Goal: Task Accomplishment & Management: Manage account settings

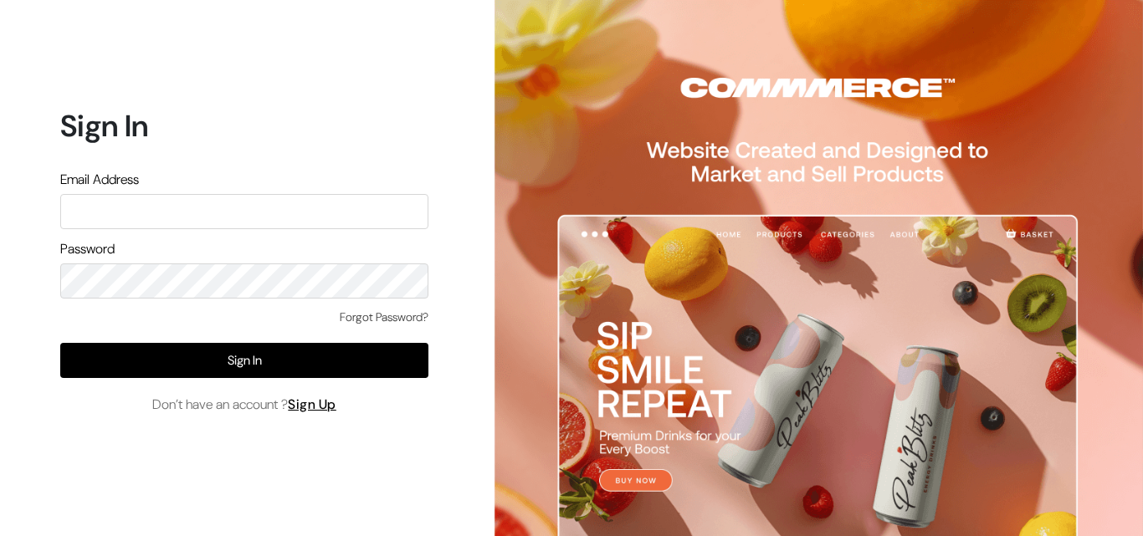
click at [133, 217] on input "text" at bounding box center [244, 211] width 368 height 35
click at [132, 218] on input "text" at bounding box center [244, 211] width 368 height 35
type input "k"
type input "uppadasarees999@gmail.com"
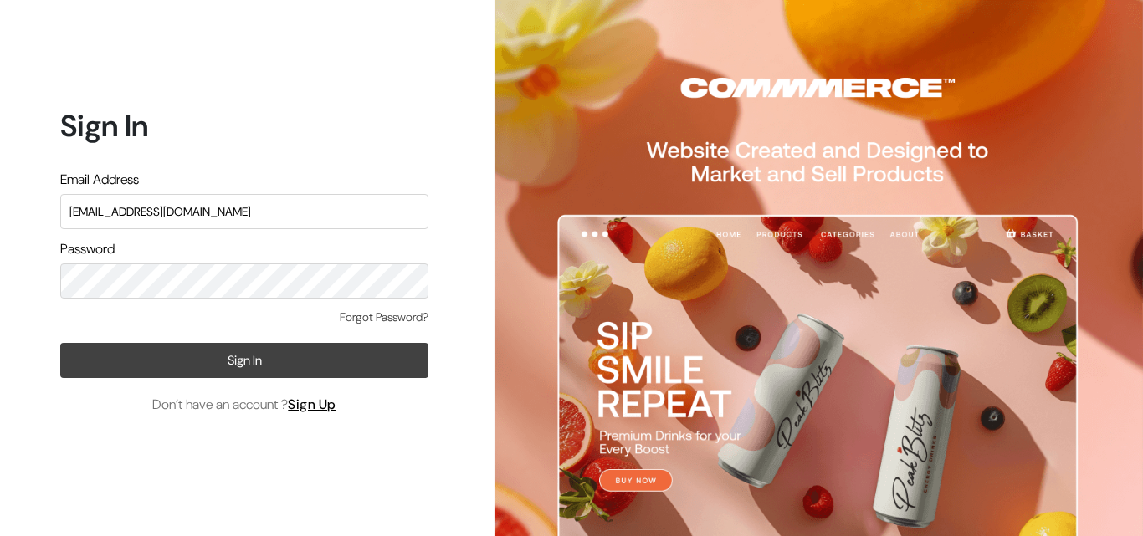
click at [268, 359] on button "Sign In" at bounding box center [244, 360] width 368 height 35
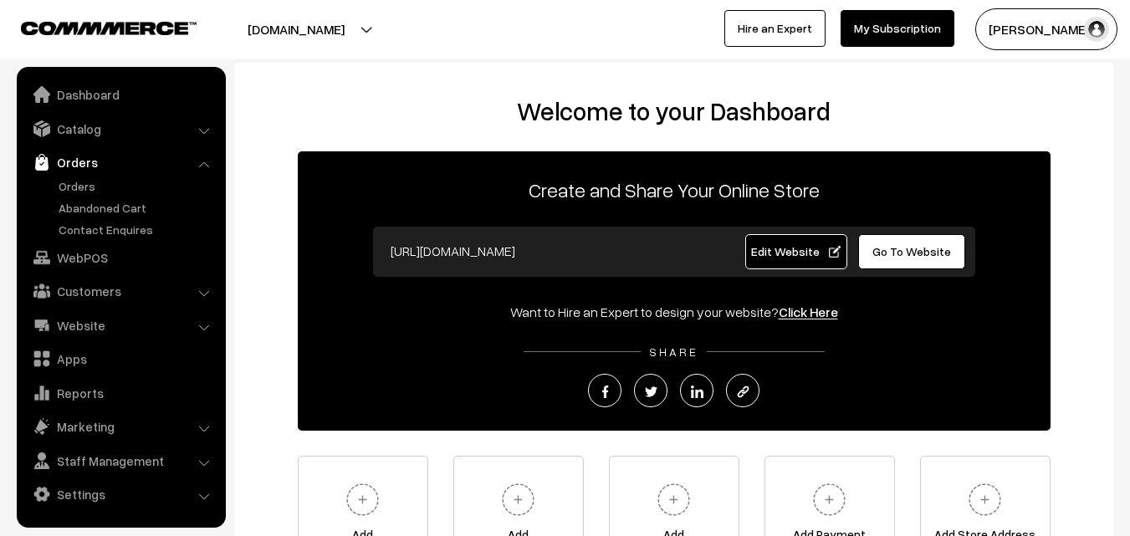
click at [73, 191] on link "Orders" at bounding box center [137, 186] width 166 height 18
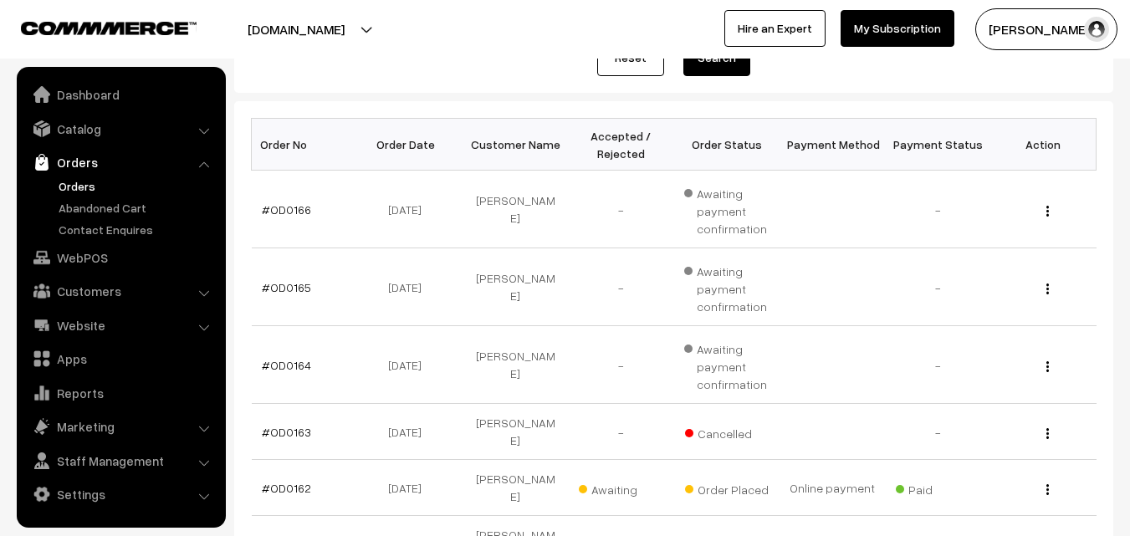
scroll to position [251, 0]
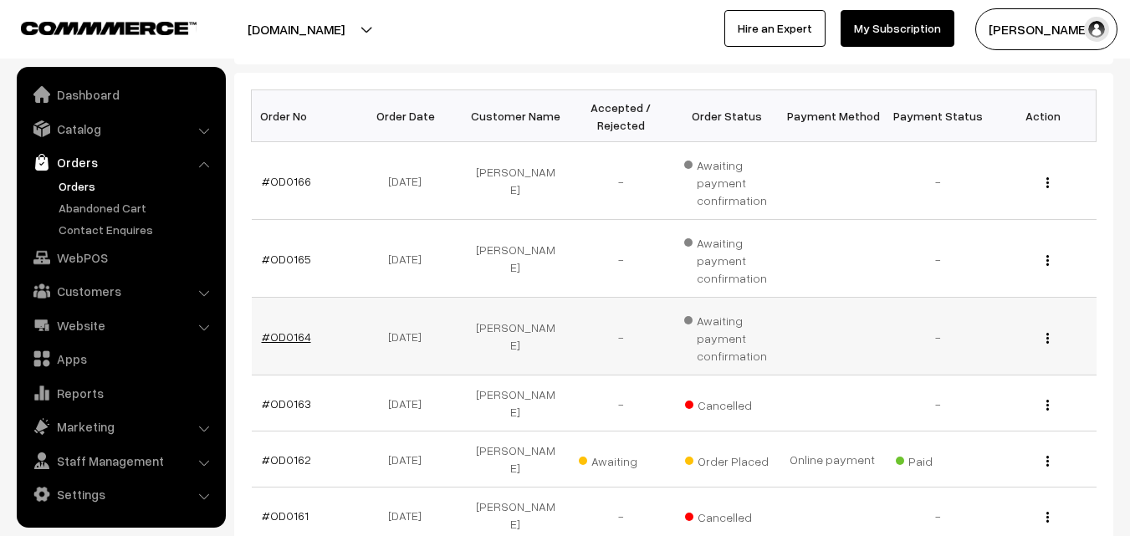
click at [274, 331] on link "#OD0164" at bounding box center [286, 337] width 49 height 14
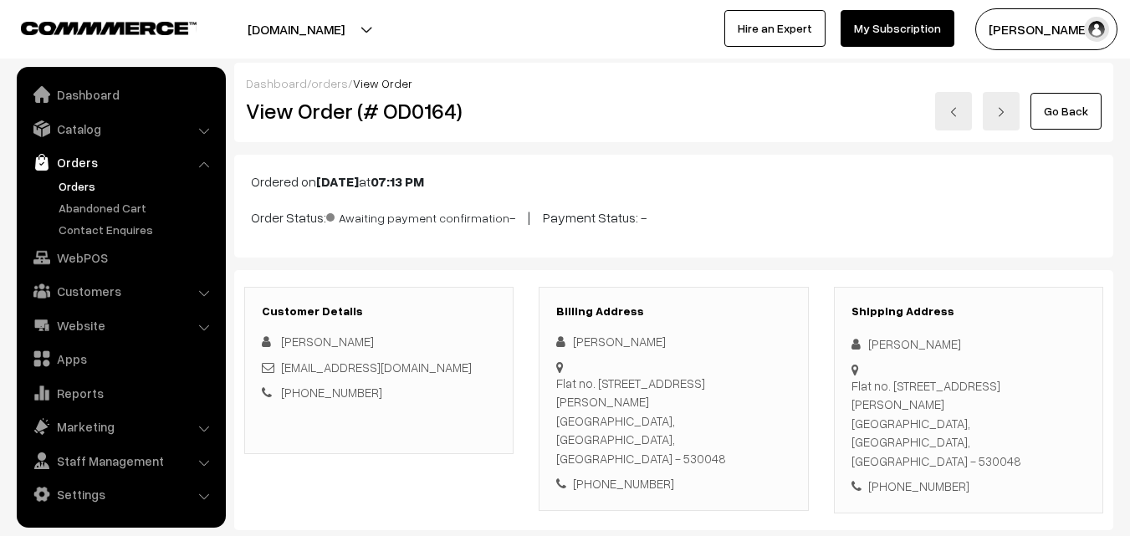
scroll to position [335, 0]
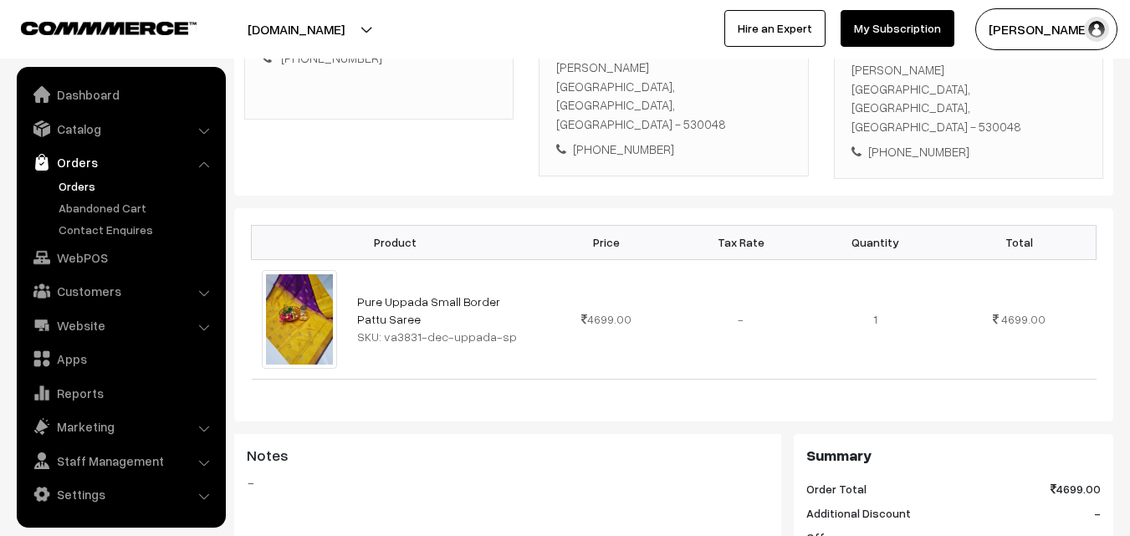
click at [73, 187] on link "Orders" at bounding box center [137, 186] width 166 height 18
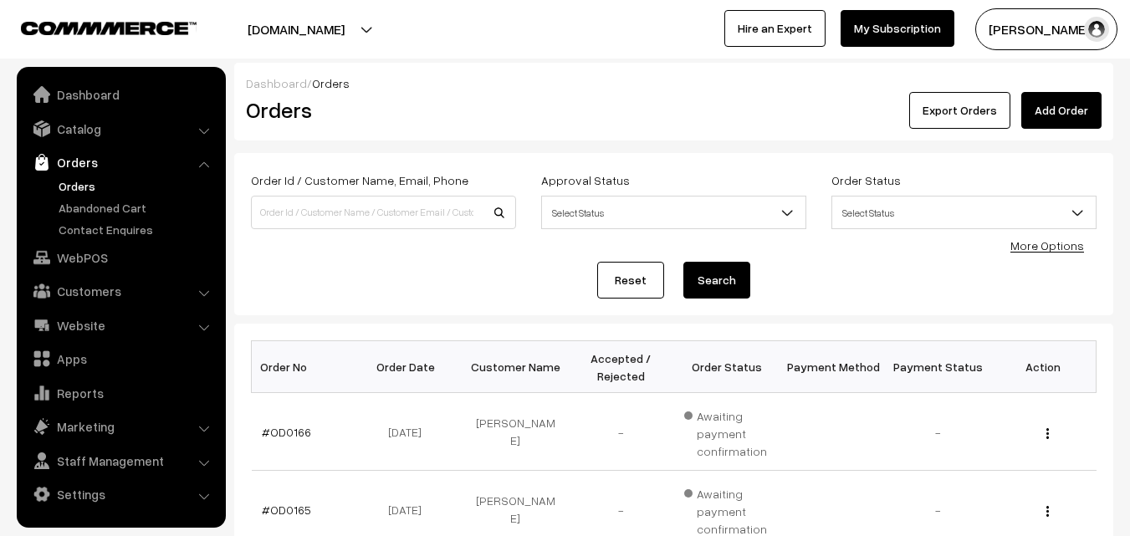
scroll to position [167, 0]
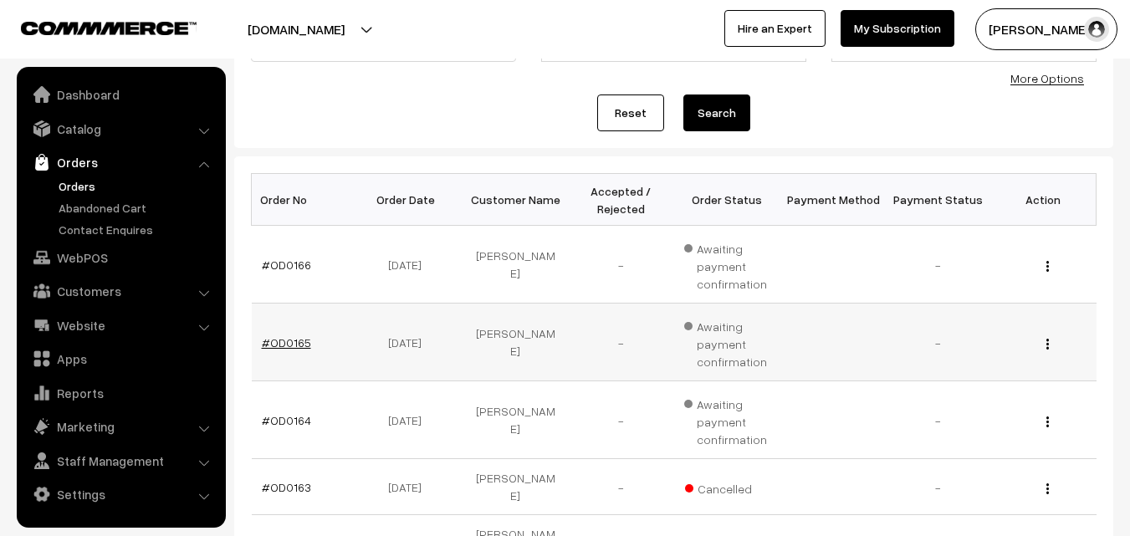
click at [279, 345] on link "#OD0165" at bounding box center [286, 343] width 49 height 14
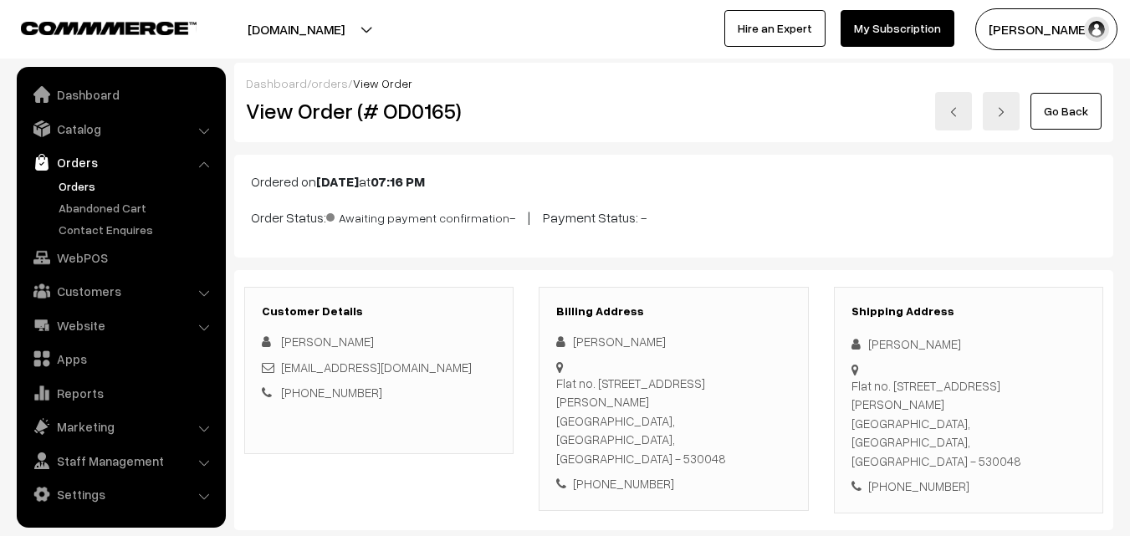
scroll to position [251, 0]
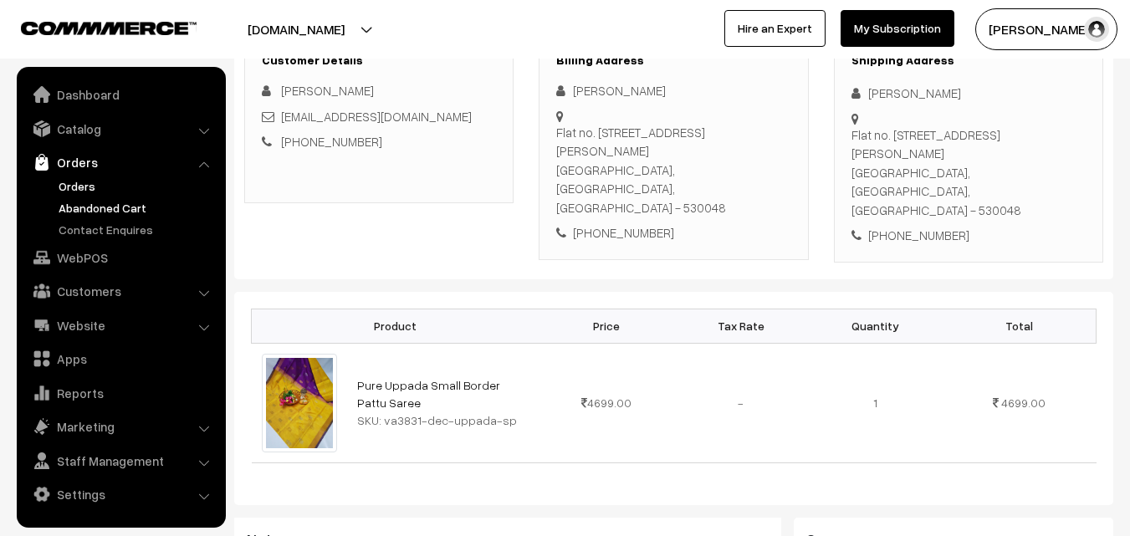
click at [93, 204] on link "Abandoned Cart" at bounding box center [137, 208] width 166 height 18
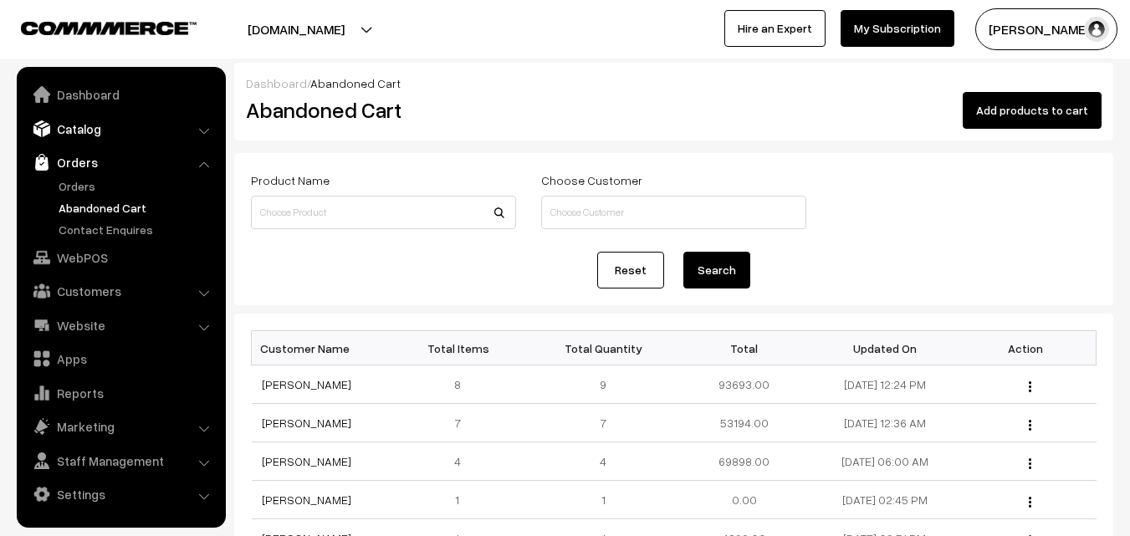
click at [78, 125] on link "Catalog" at bounding box center [120, 129] width 199 height 30
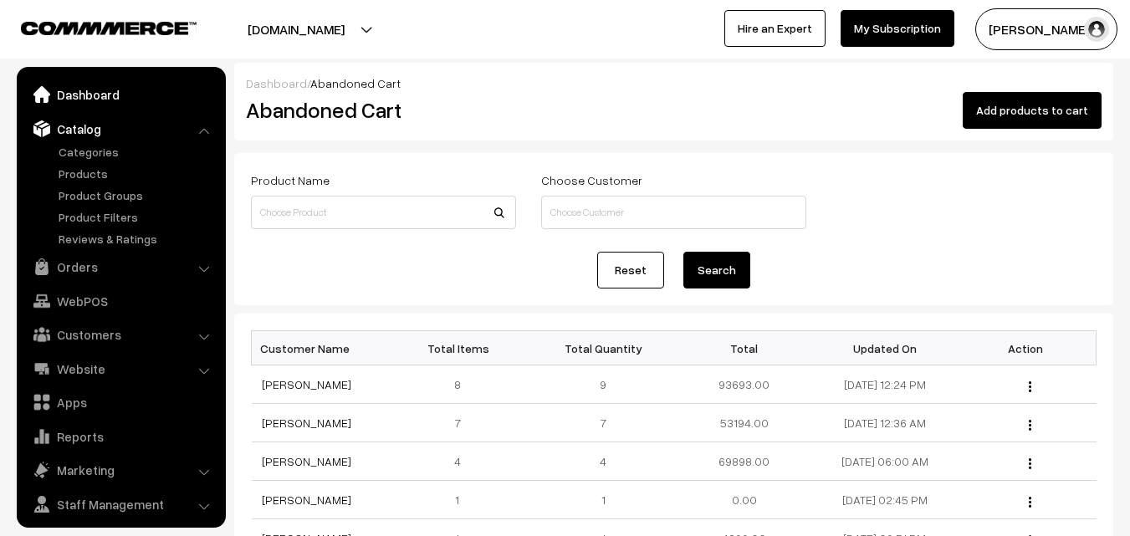
click at [93, 96] on link "Dashboard" at bounding box center [120, 94] width 199 height 30
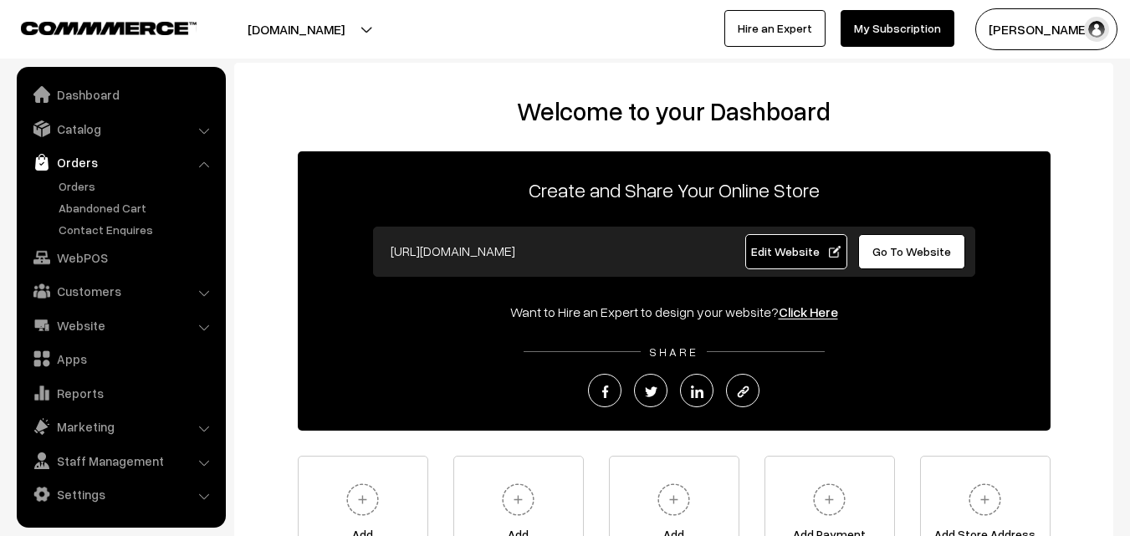
click at [69, 188] on link "Orders" at bounding box center [137, 186] width 166 height 18
